Goal: Task Accomplishment & Management: Complete application form

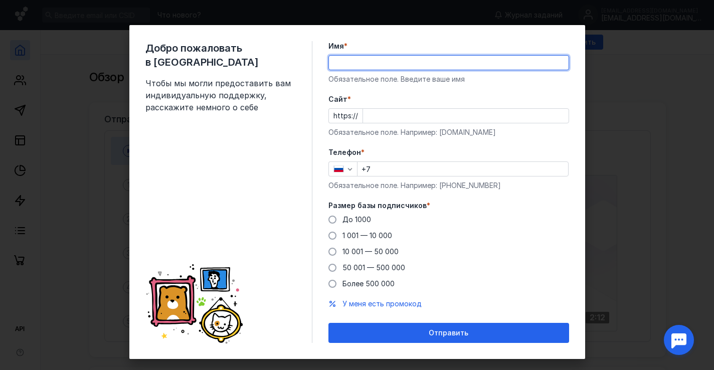
click at [408, 62] on input "Имя *" at bounding box center [449, 63] width 240 height 14
type input "A"
type input "B"
type input "[DEMOGRAPHIC_DATA]"
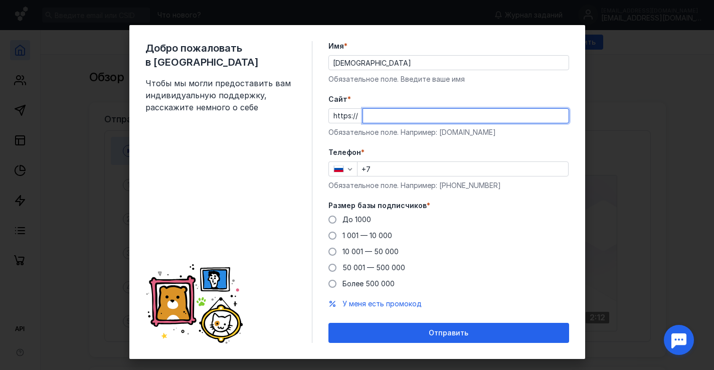
click at [383, 117] on input "Cайт *" at bounding box center [466, 116] width 206 height 14
type input "м"
click at [385, 117] on input "ver.сщь" at bounding box center [466, 116] width 206 height 14
type input "[DOMAIN_NAME]"
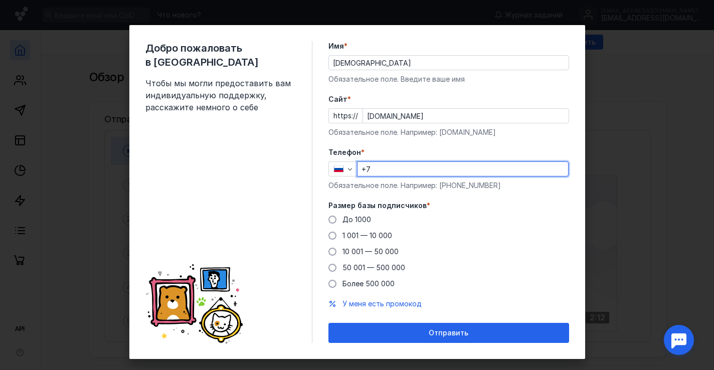
click at [380, 172] on input "+7" at bounding box center [463, 169] width 211 height 14
type input "[PHONE_NUMBER]"
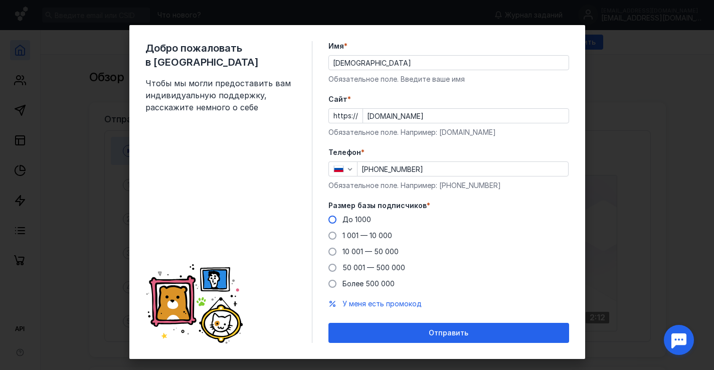
click at [351, 221] on span "До 1000" at bounding box center [357, 219] width 29 height 9
click at [0, 0] on input "До 1000" at bounding box center [0, 0] width 0 height 0
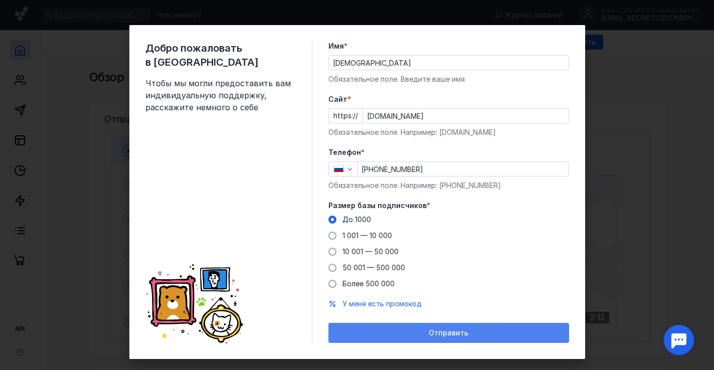
click at [416, 331] on div "Отправить" at bounding box center [449, 333] width 231 height 9
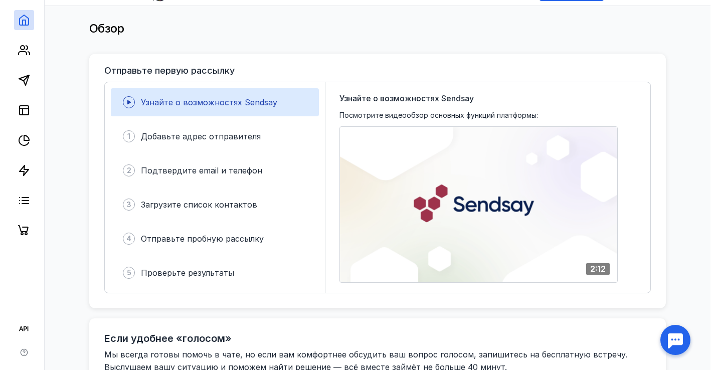
scroll to position [48, 0]
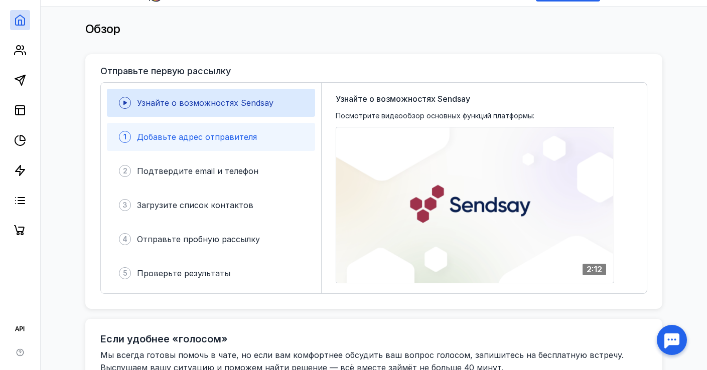
click at [223, 141] on span "Добавьте адрес отправителя" at bounding box center [197, 137] width 120 height 10
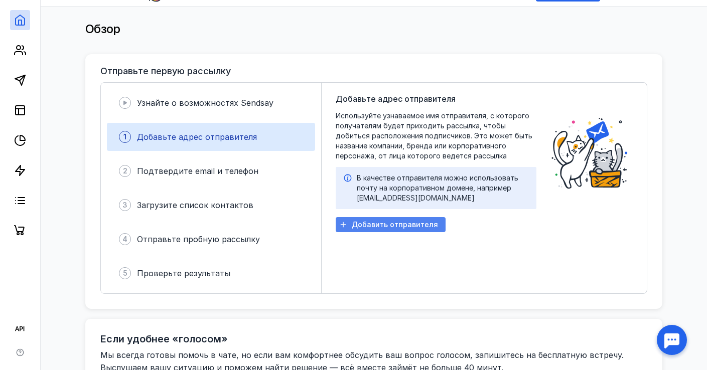
click at [395, 227] on span "Добавить отправителя" at bounding box center [395, 225] width 86 height 9
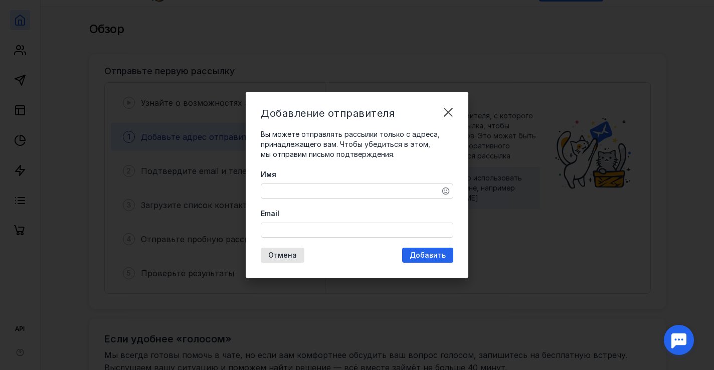
click at [332, 190] on textarea "Имя" at bounding box center [357, 191] width 192 height 14
type textarea "V"
type textarea "ВерьВнебо"
click at [304, 229] on input "Email" at bounding box center [357, 230] width 192 height 14
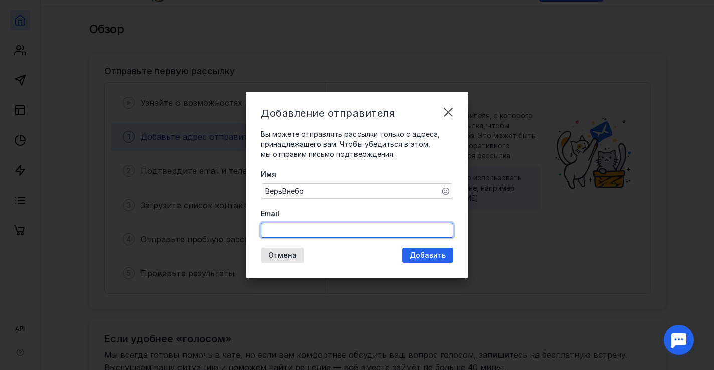
type input "[EMAIL_ADDRESS][DOMAIN_NAME]"
click at [423, 252] on div "Добавление отправителя Вы можете отправлять рассылки только с адреса, принадлеж…" at bounding box center [357, 185] width 223 height 186
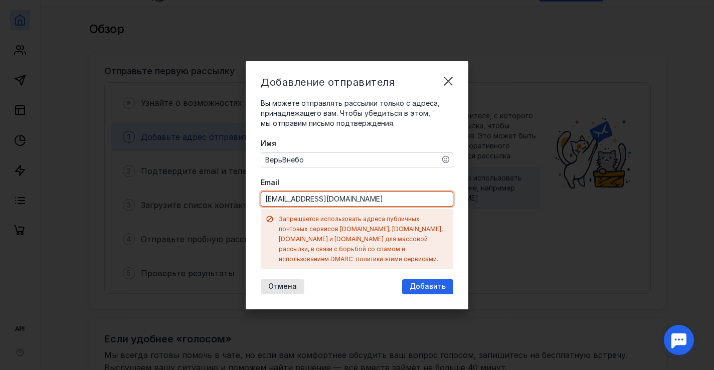
click at [366, 203] on input "[EMAIL_ADDRESS][DOMAIN_NAME]" at bounding box center [357, 199] width 192 height 14
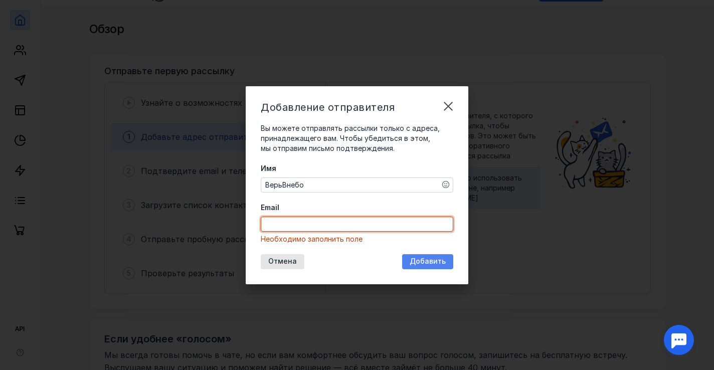
click at [423, 263] on span "Добавить" at bounding box center [428, 261] width 36 height 9
click at [343, 219] on input "Email" at bounding box center [357, 224] width 192 height 14
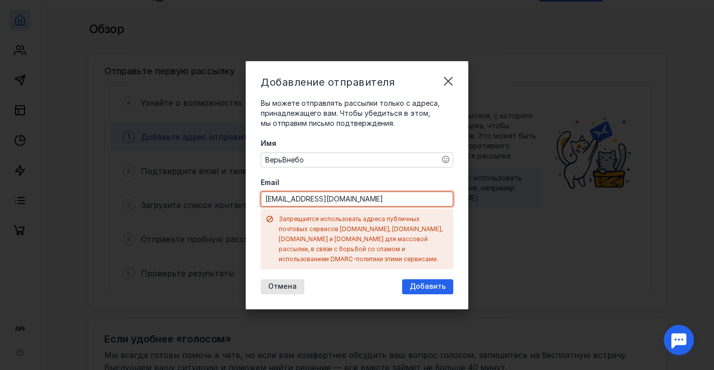
click at [339, 205] on input "[EMAIL_ADDRESS][DOMAIN_NAME]" at bounding box center [357, 199] width 192 height 14
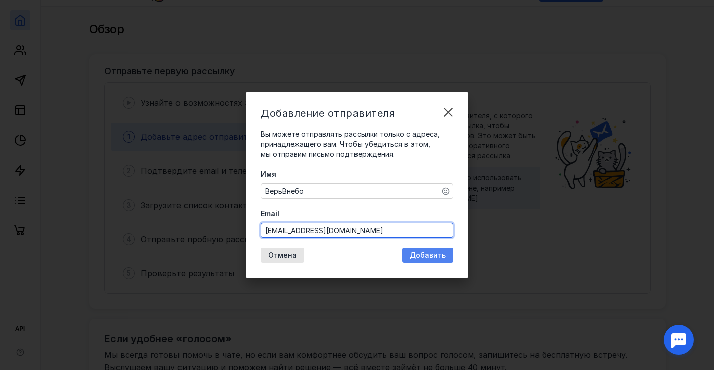
type input "[EMAIL_ADDRESS][DOMAIN_NAME]"
click at [417, 254] on span "Добавить" at bounding box center [428, 255] width 36 height 9
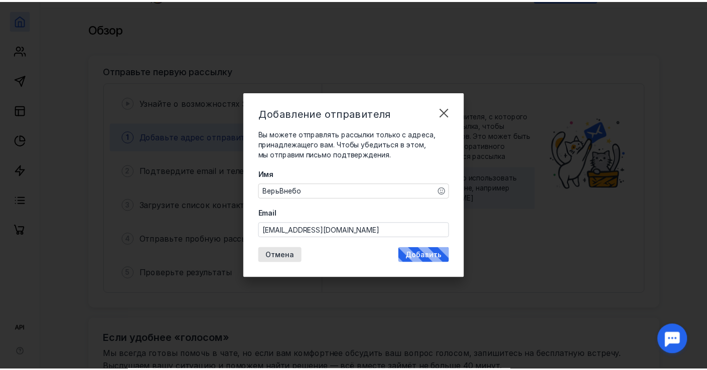
scroll to position [0, 0]
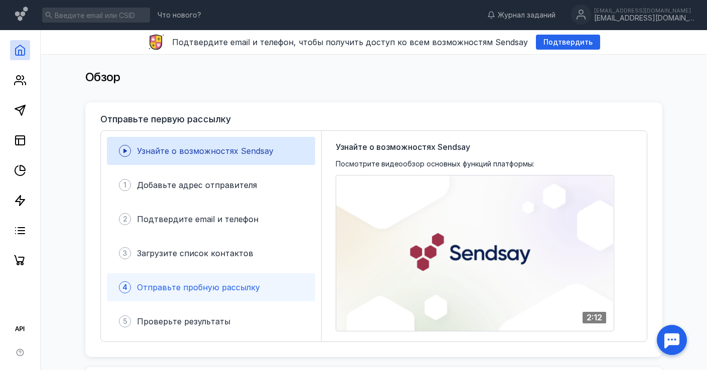
click at [237, 287] on span "Отправьте пробную рассылку" at bounding box center [198, 287] width 123 height 10
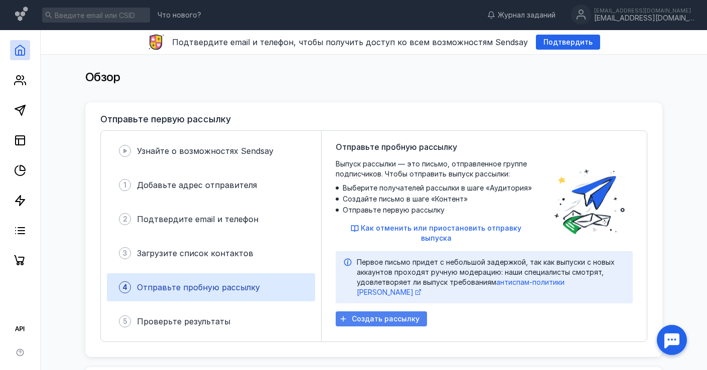
click at [396, 313] on div "Создать рассылку" at bounding box center [381, 318] width 91 height 15
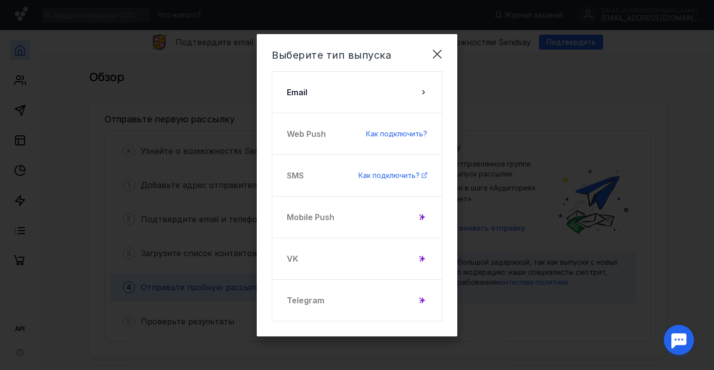
click at [362, 314] on div "Telegram" at bounding box center [357, 300] width 171 height 42
click at [337, 304] on div "Telegram" at bounding box center [357, 300] width 171 height 42
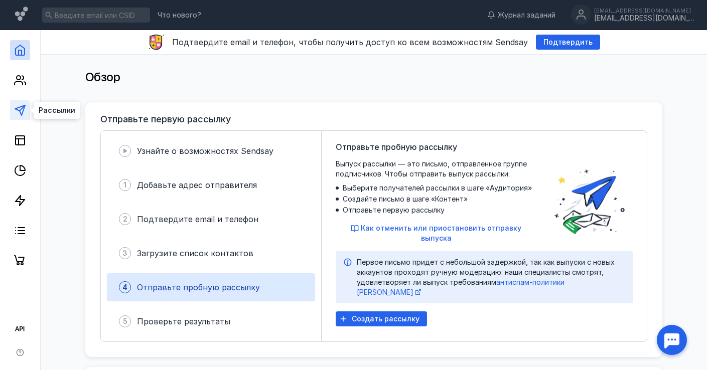
click at [20, 109] on icon at bounding box center [20, 110] width 12 height 12
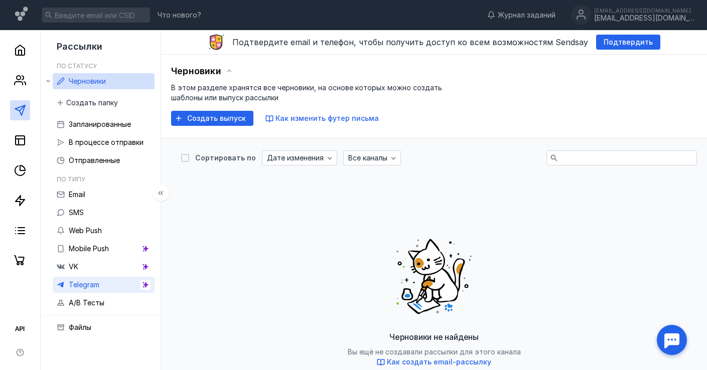
click at [103, 290] on link "Telegram" at bounding box center [104, 285] width 102 height 16
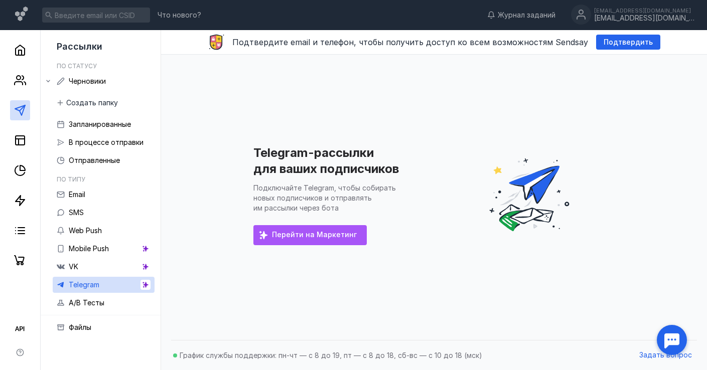
click at [285, 238] on span "Перейти на Маркетинг" at bounding box center [314, 235] width 85 height 9
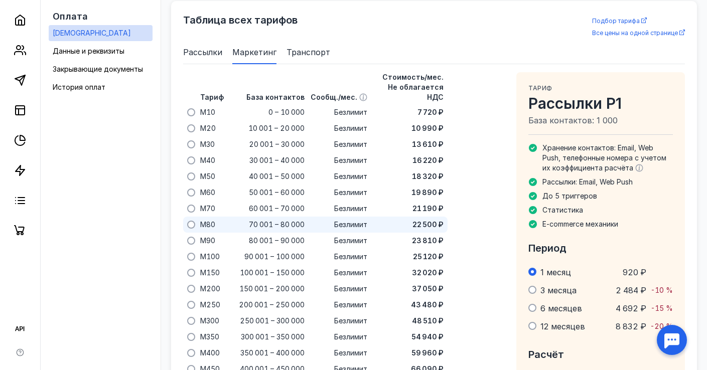
scroll to position [671, 0]
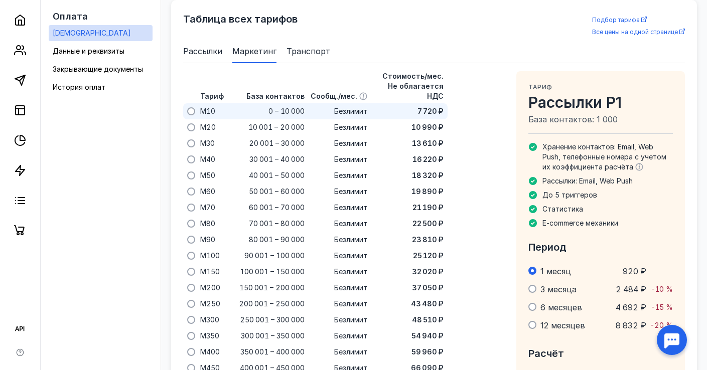
click at [291, 106] on span "0 – 10 000" at bounding box center [286, 111] width 36 height 10
